Goal: Task Accomplishment & Management: Use online tool/utility

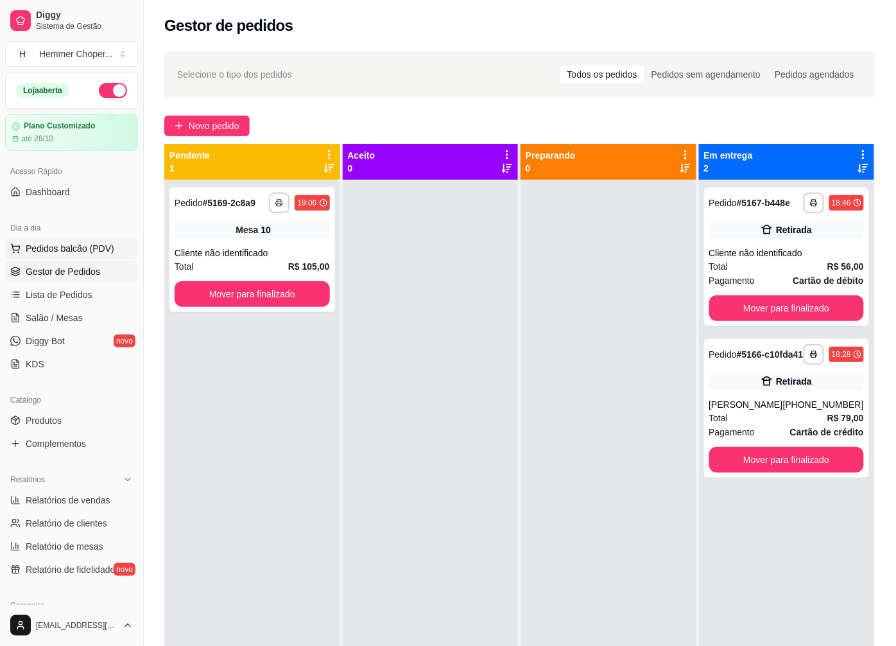
click at [68, 248] on span "Pedidos balcão (PDV)" at bounding box center [70, 248] width 89 height 13
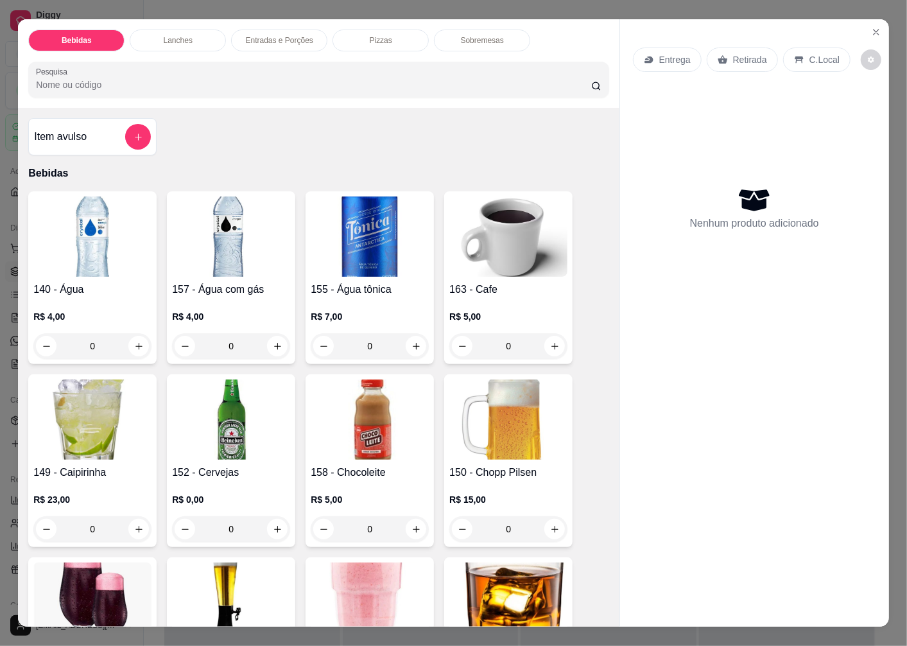
click at [742, 53] on p "Retirada" at bounding box center [750, 59] width 34 height 13
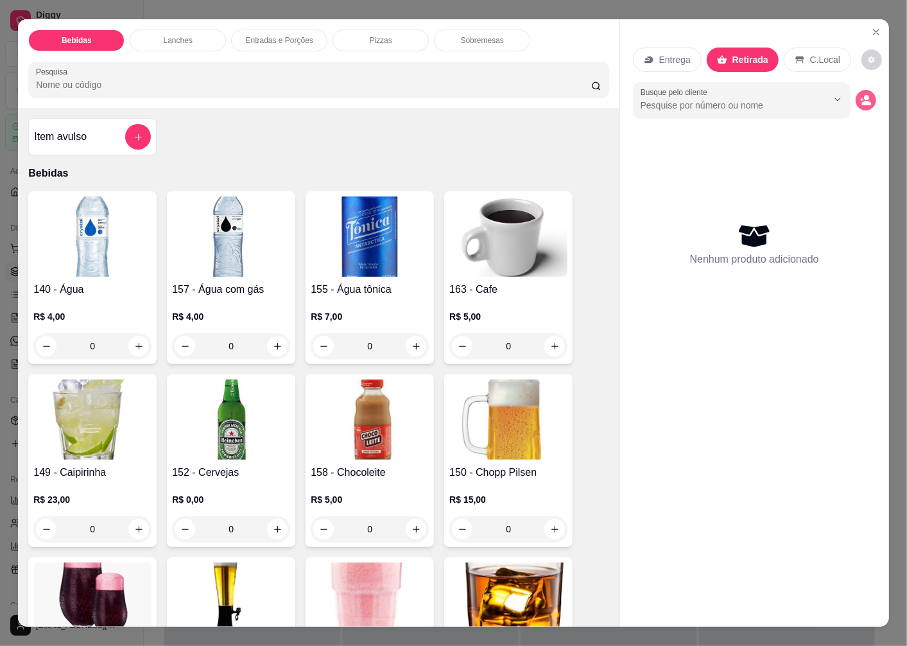
click at [864, 95] on circle "decrease-product-quantity" at bounding box center [866, 97] width 5 height 5
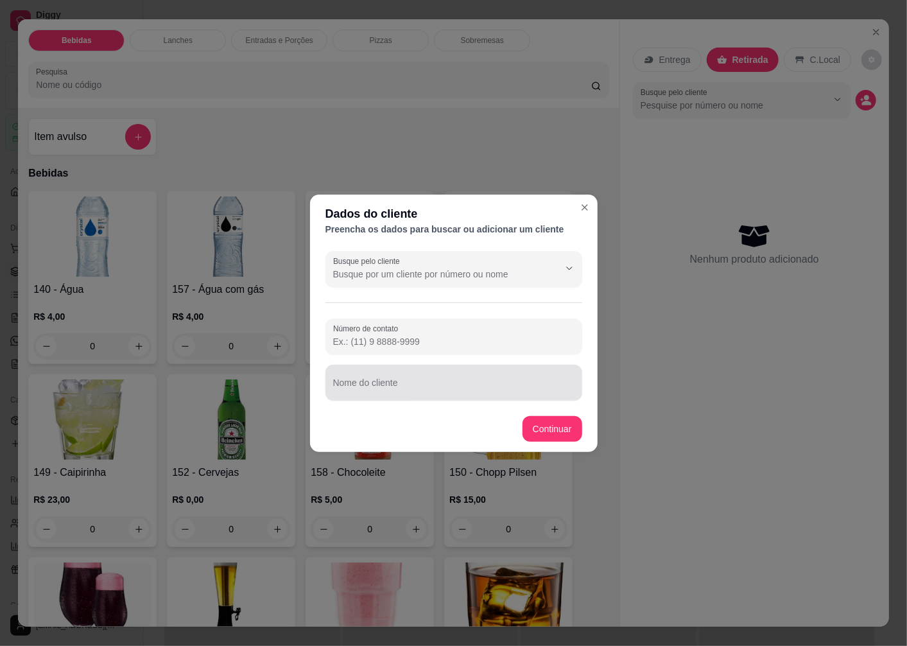
click at [403, 381] on input "Nome do cliente" at bounding box center [453, 387] width 241 height 13
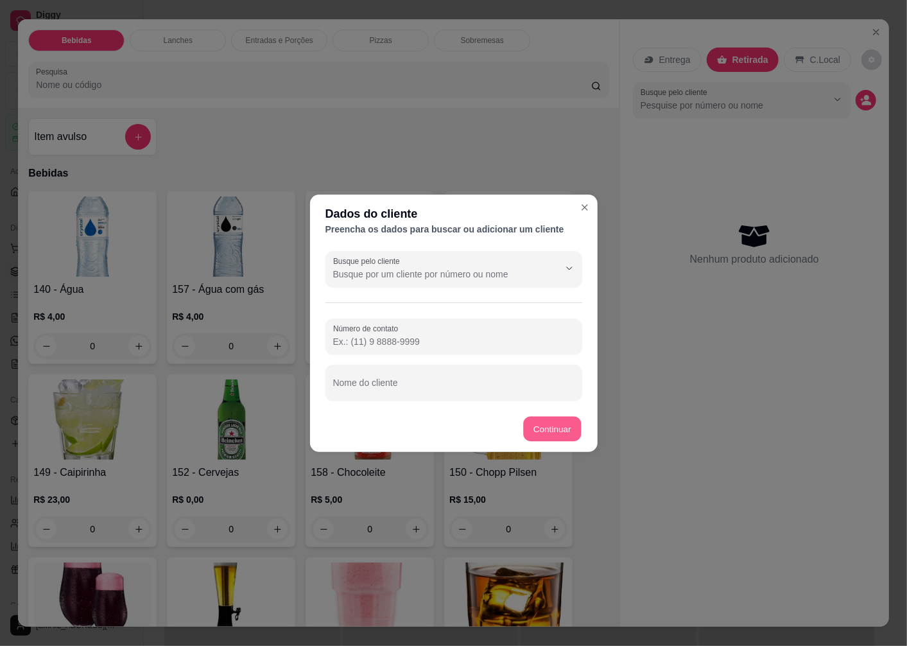
click at [555, 427] on button "Continuar" at bounding box center [552, 428] width 58 height 25
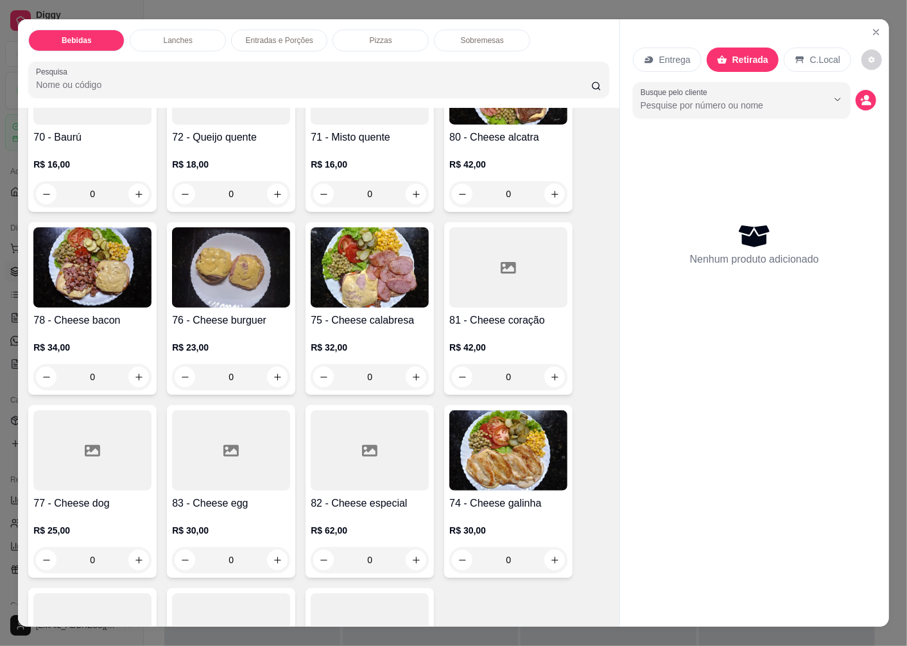
scroll to position [1712, 0]
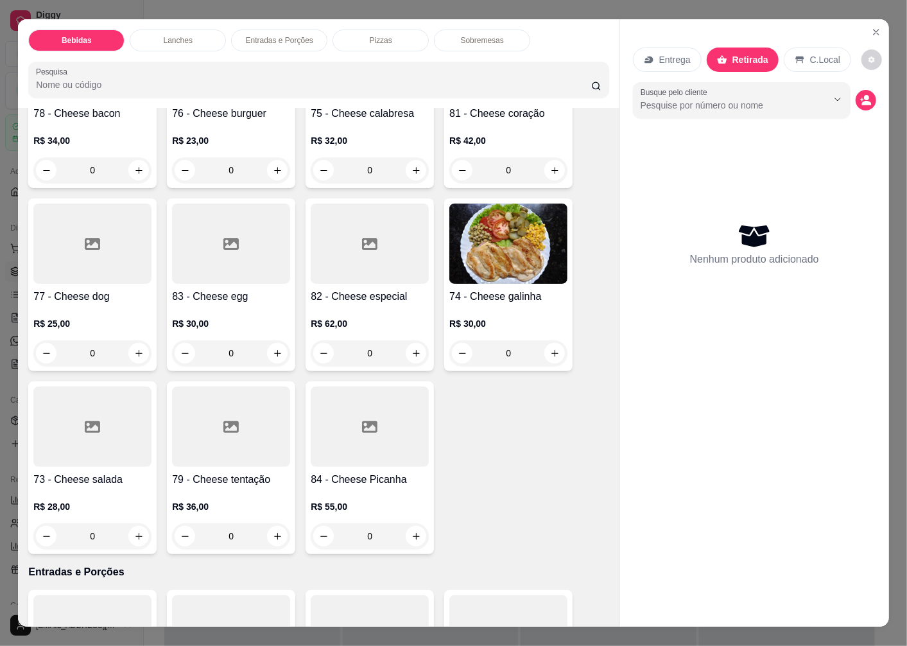
click at [480, 291] on h4 "74 - Cheese galinha" at bounding box center [508, 296] width 118 height 15
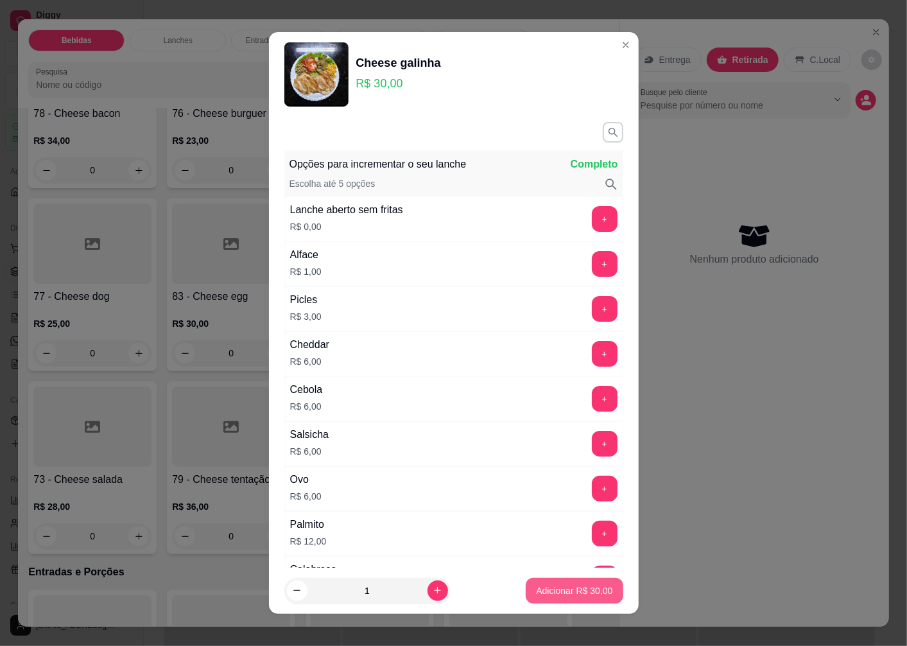
click at [536, 591] on p "Adicionar R$ 30,00" at bounding box center [574, 590] width 76 height 13
type input "1"
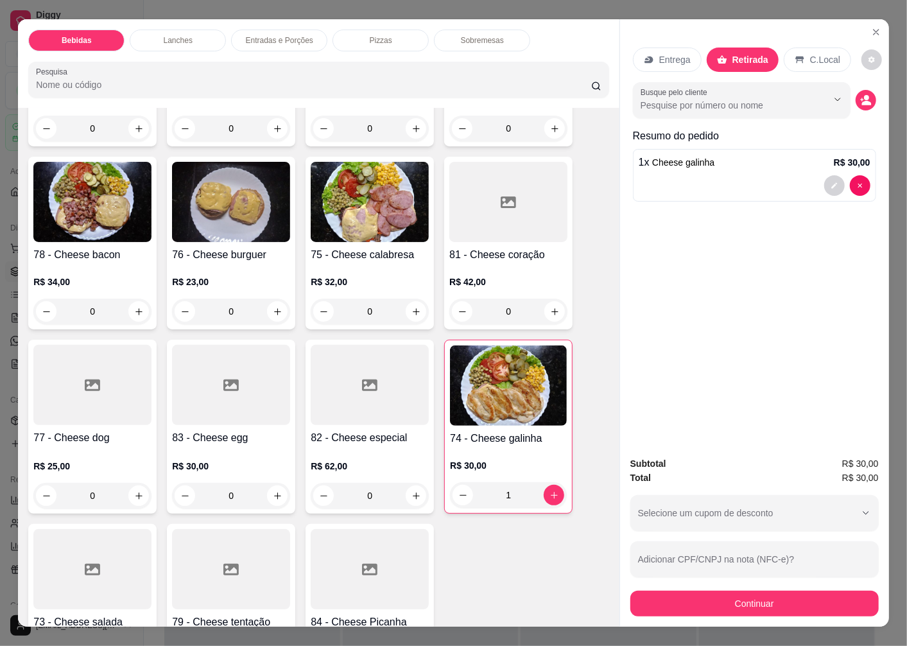
scroll to position [1569, 0]
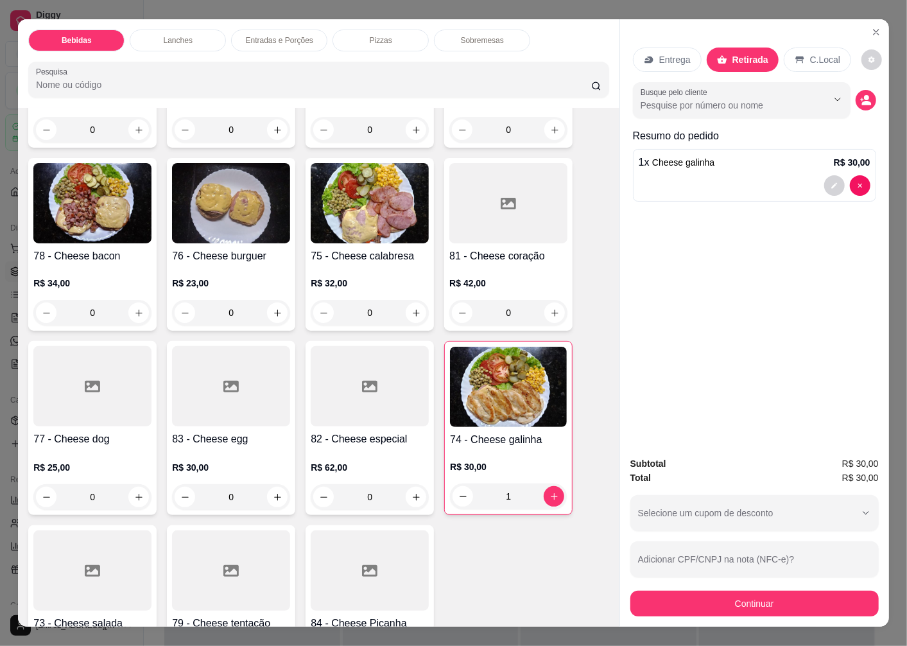
click at [78, 223] on img at bounding box center [92, 203] width 118 height 80
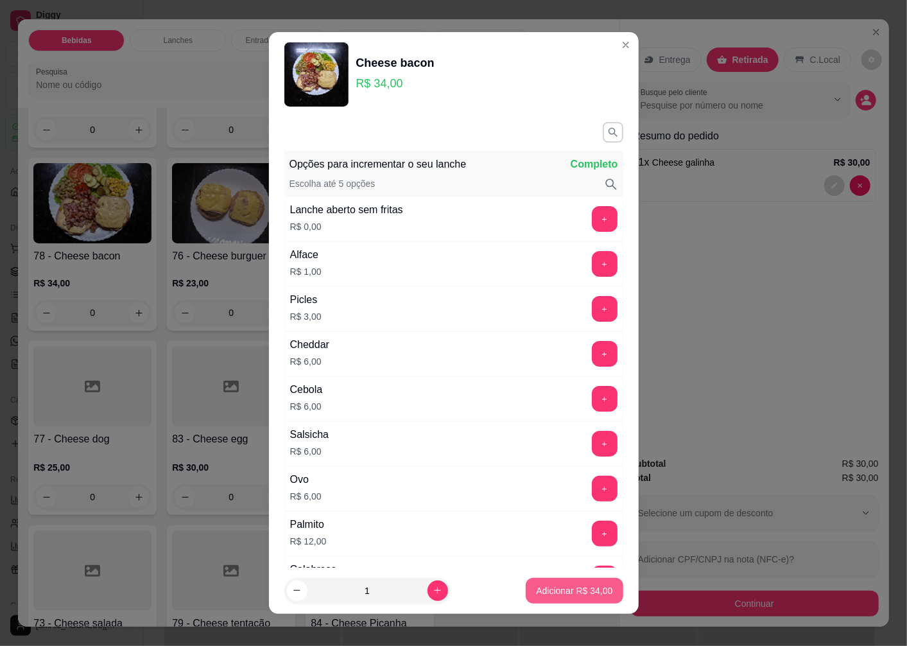
click at [541, 587] on p "Adicionar R$ 34,00" at bounding box center [574, 590] width 76 height 13
type input "1"
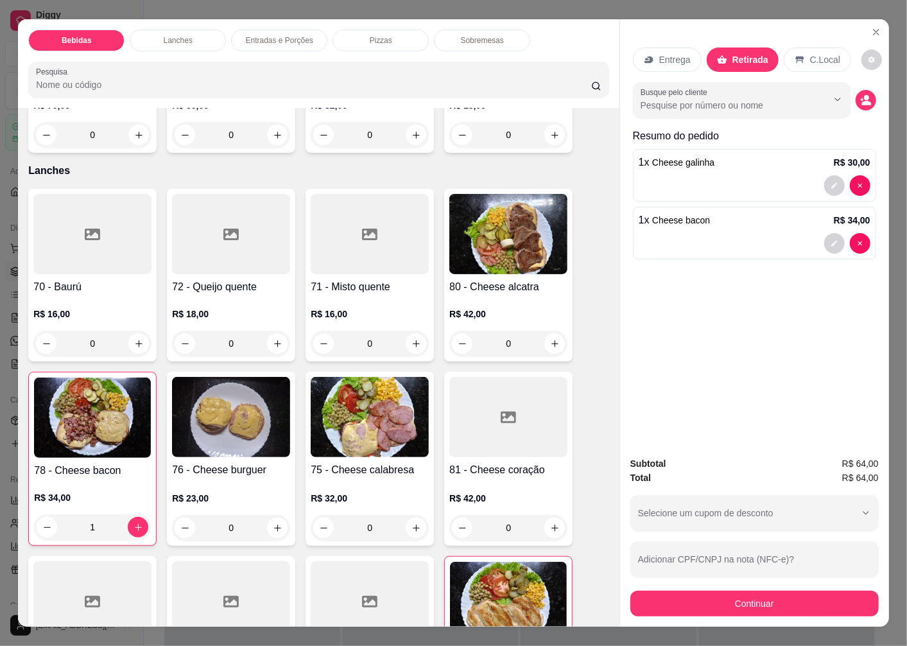
scroll to position [1284, 0]
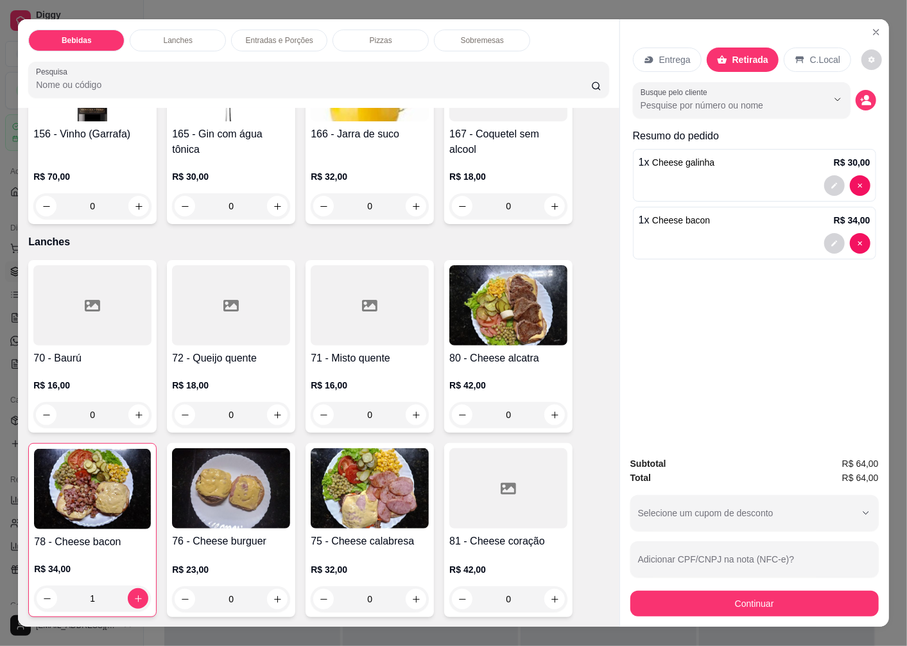
click at [234, 486] on img at bounding box center [231, 488] width 118 height 80
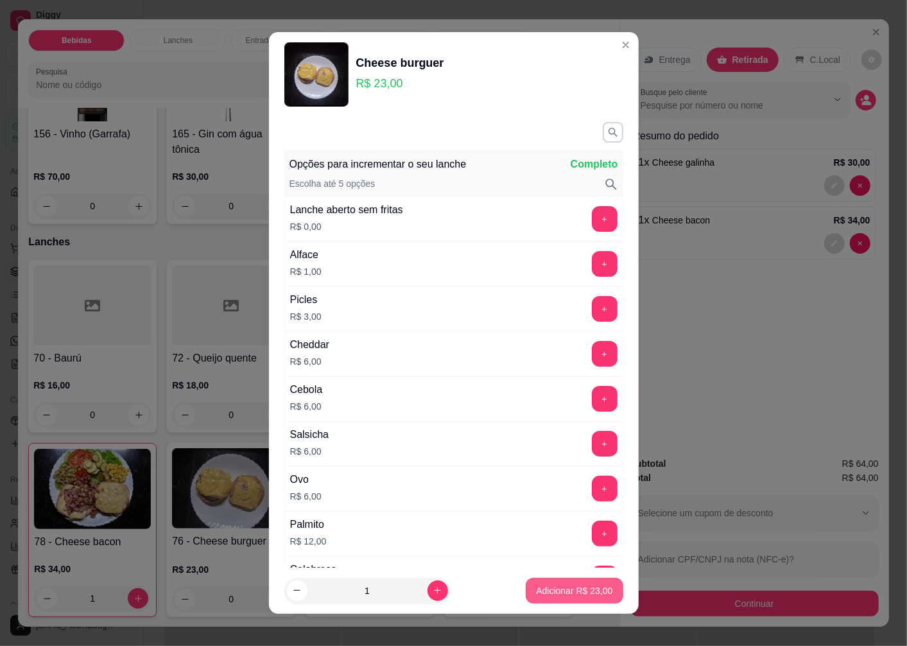
click at [556, 596] on p "Adicionar R$ 23,00" at bounding box center [574, 590] width 76 height 13
type input "1"
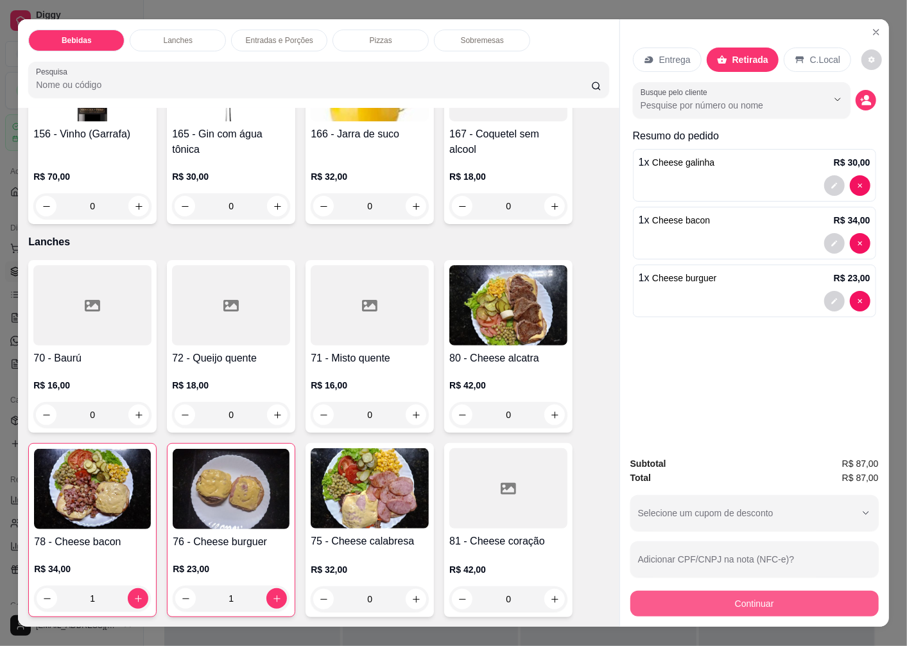
click at [677, 602] on button "Continuar" at bounding box center [755, 604] width 248 height 26
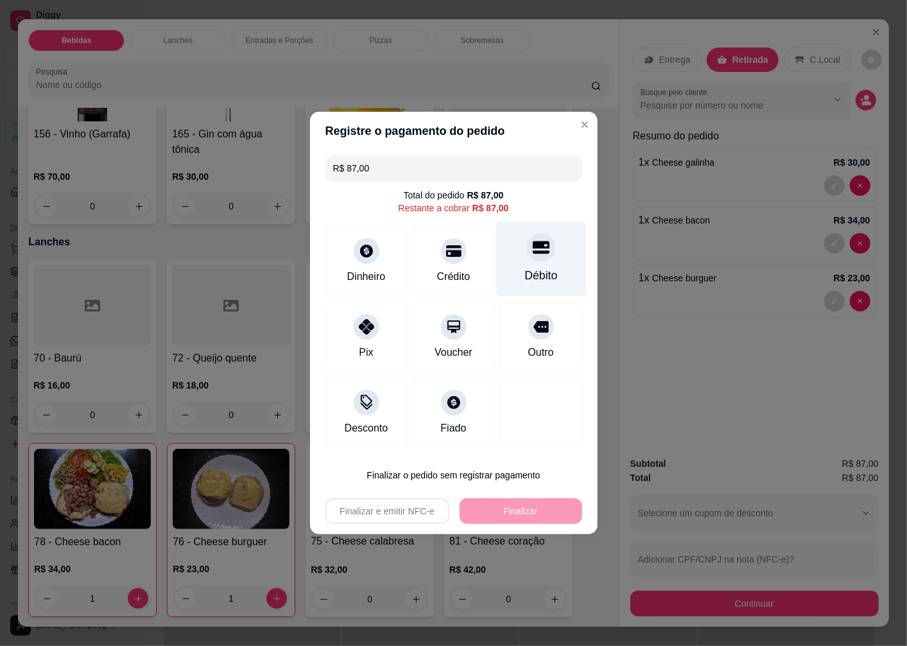
click at [533, 254] on icon at bounding box center [540, 247] width 17 height 17
type input "R$ 0,00"
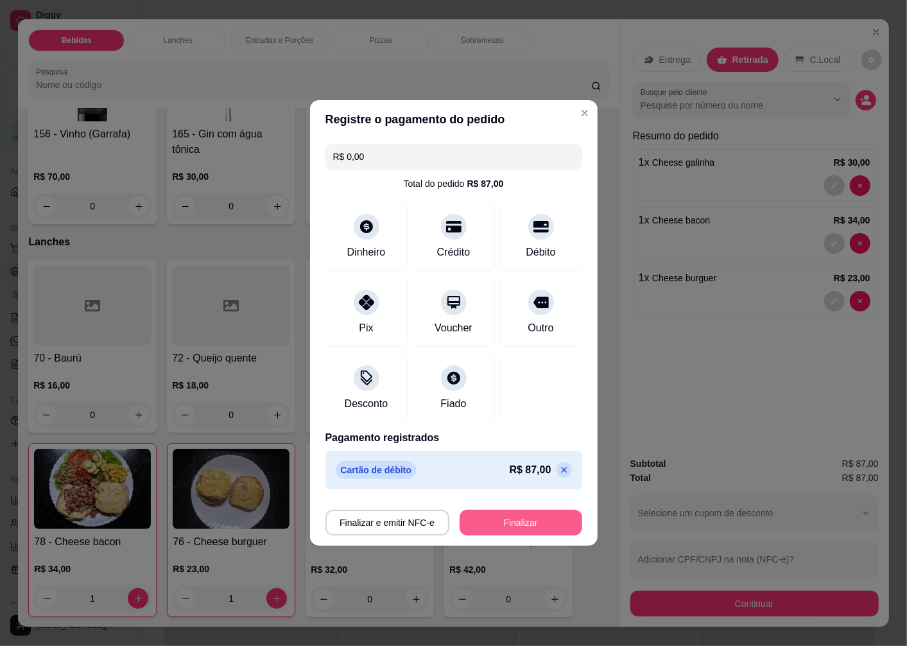
click at [505, 524] on button "Finalizar" at bounding box center [521, 523] width 123 height 26
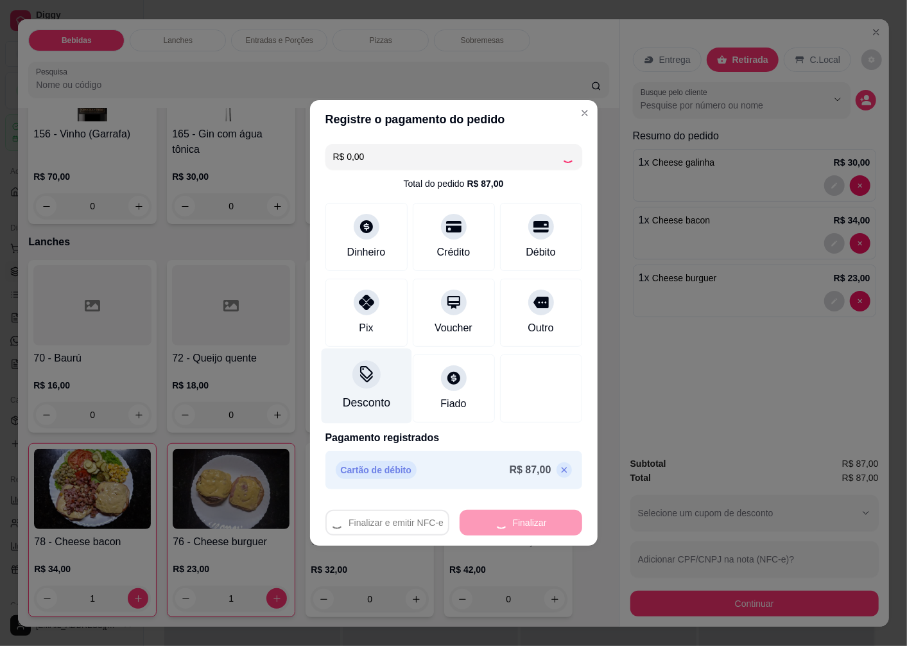
type input "0"
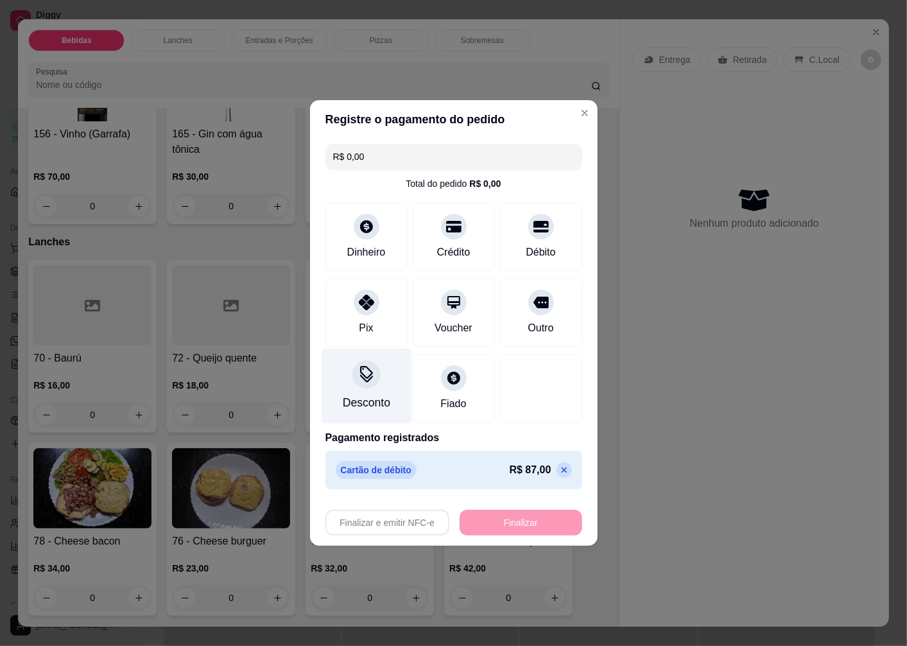
type input "-R$ 87,00"
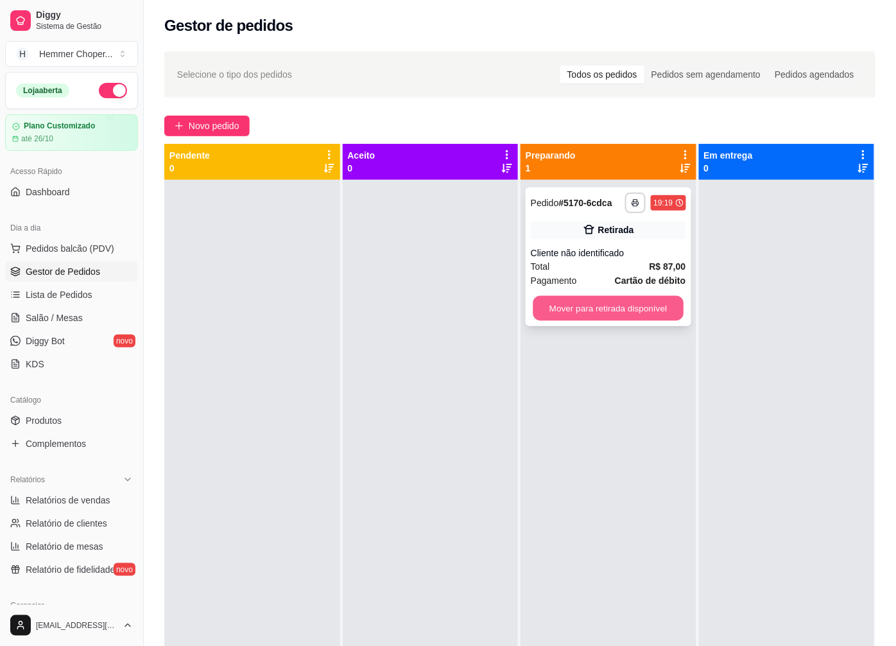
click at [602, 306] on button "Mover para retirada disponível" at bounding box center [609, 308] width 150 height 25
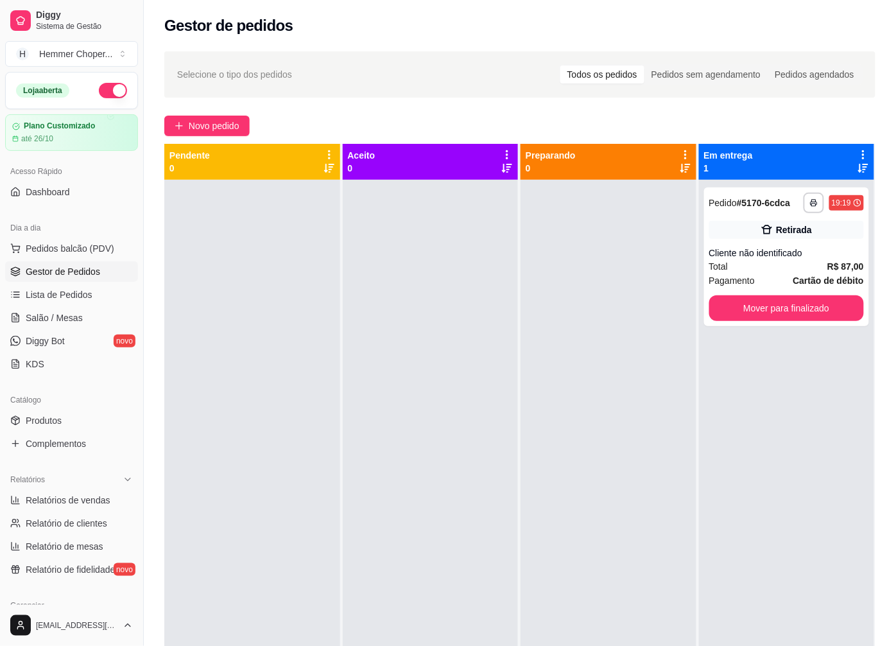
click at [744, 340] on div "**********" at bounding box center [787, 503] width 176 height 646
click at [756, 320] on div "**********" at bounding box center [787, 256] width 166 height 139
click at [754, 302] on button "Mover para finalizado" at bounding box center [786, 308] width 150 height 25
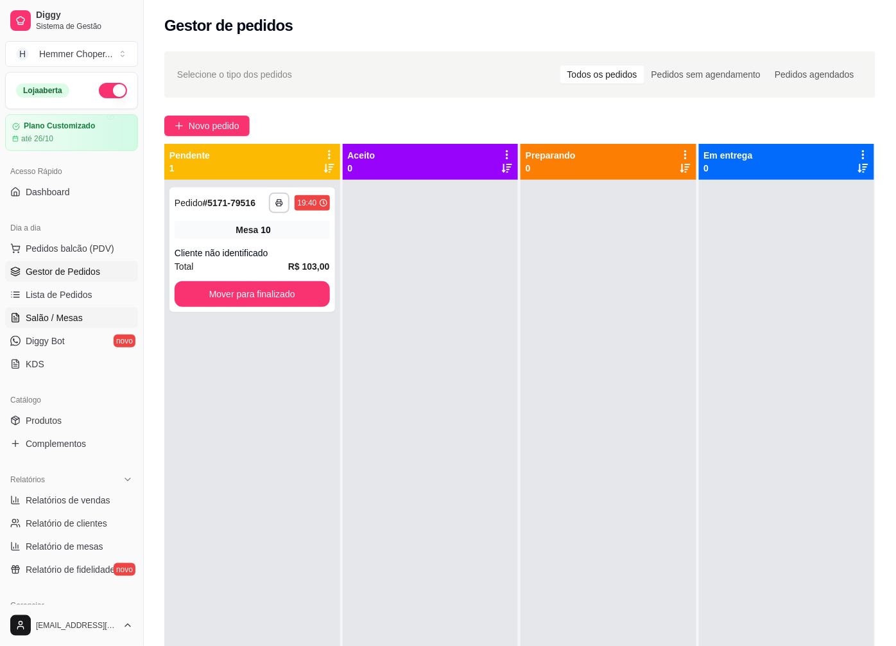
click at [62, 312] on span "Salão / Mesas" at bounding box center [54, 317] width 57 height 13
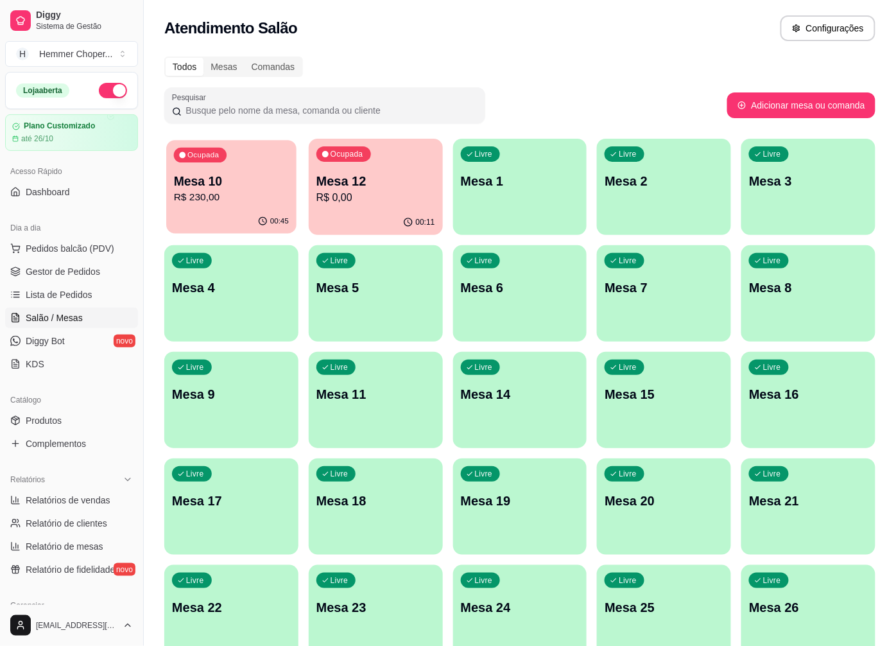
click at [222, 193] on p "R$ 230,00" at bounding box center [231, 197] width 115 height 15
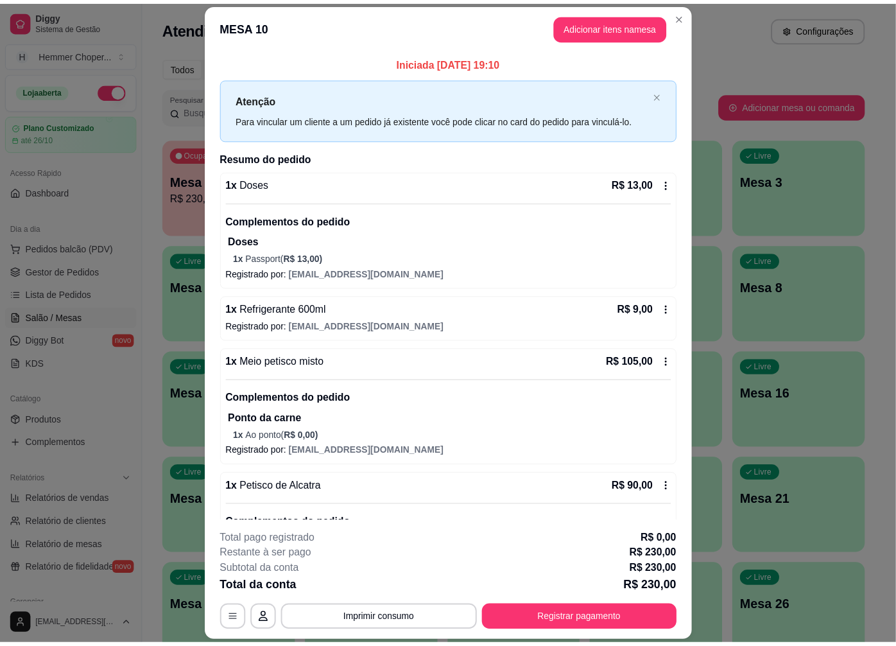
scroll to position [230, 0]
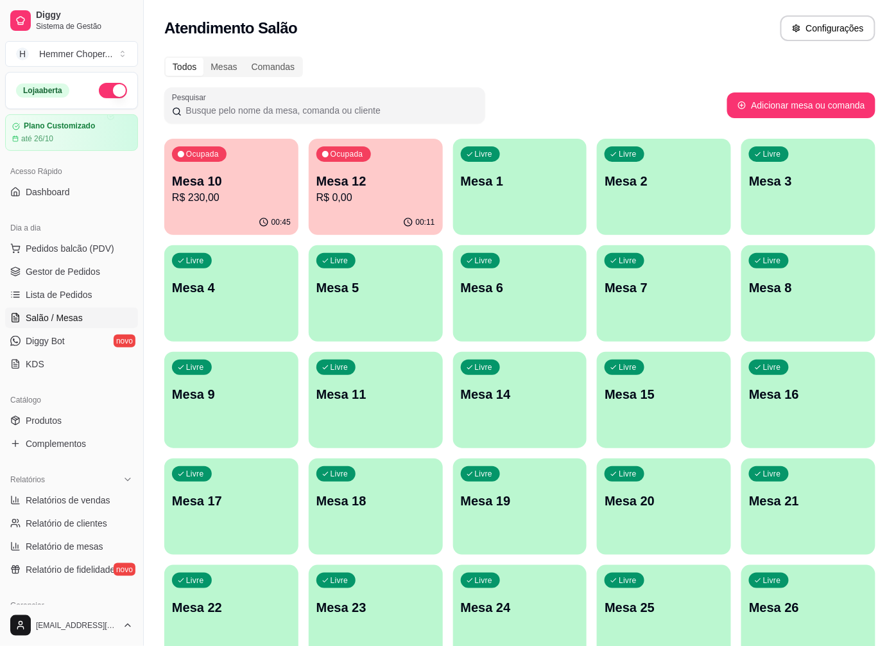
click at [238, 174] on p "Mesa 10" at bounding box center [231, 181] width 119 height 18
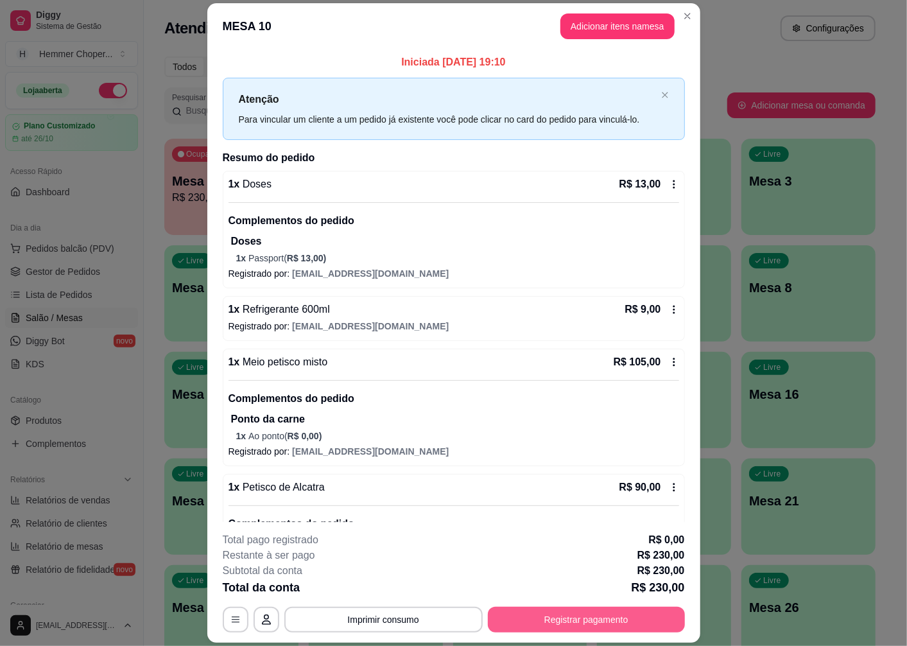
click at [557, 618] on button "Registrar pagamento" at bounding box center [586, 620] width 197 height 26
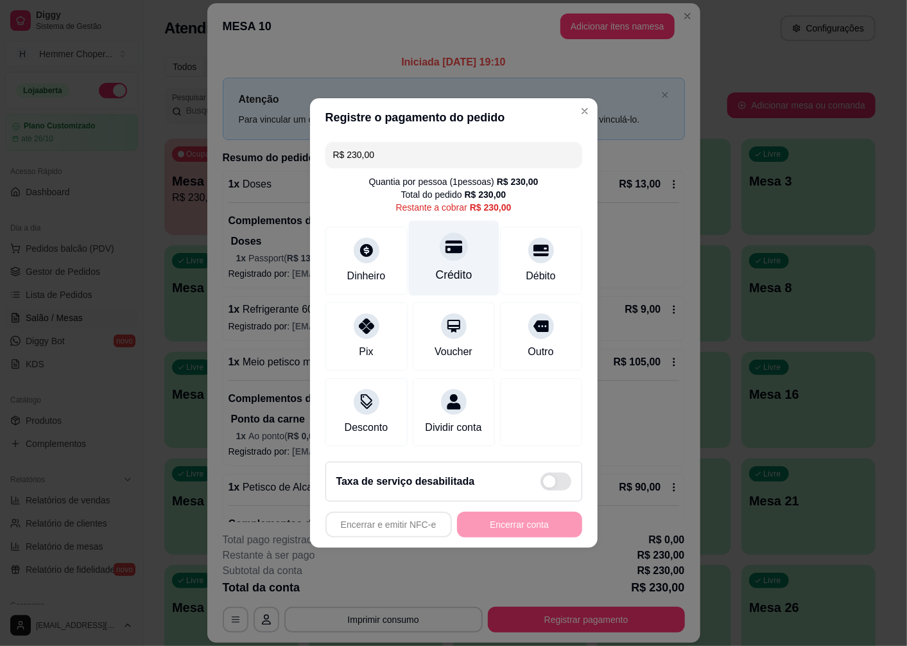
click at [460, 266] on div "Crédito" at bounding box center [453, 274] width 37 height 17
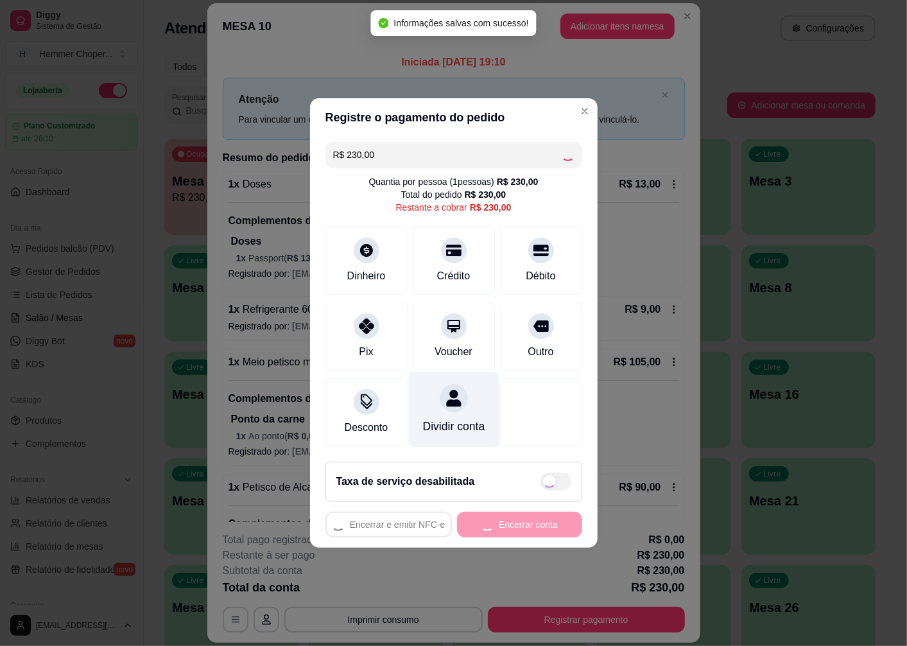
type input "R$ 0,00"
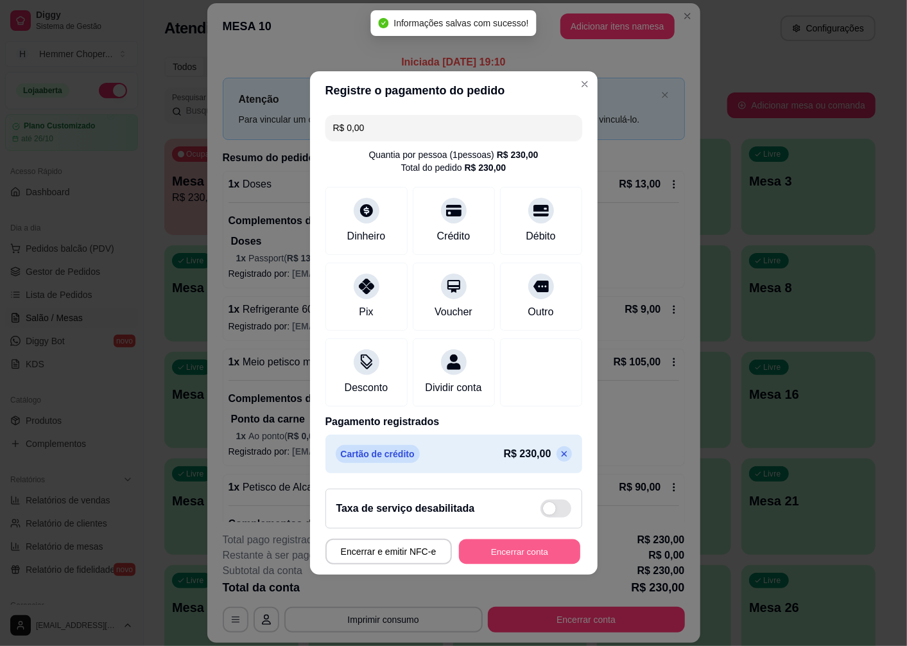
click at [495, 561] on button "Encerrar conta" at bounding box center [519, 551] width 121 height 25
